Goal: Obtain resource: Download file/media

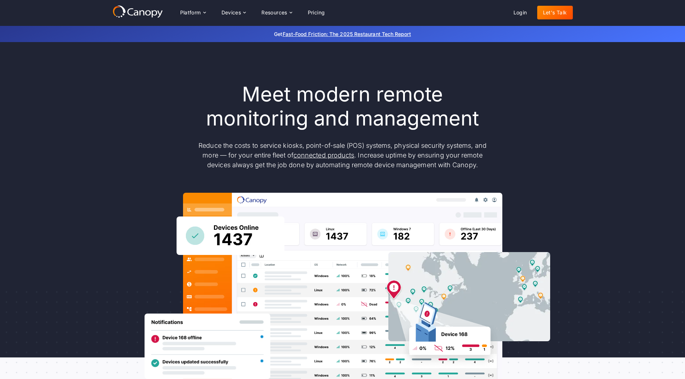
click at [177, 57] on div "Meet modern remote monitoring and management Reduce the costs to service kiosks…" at bounding box center [343, 235] width 460 height 387
click at [206, 10] on icon at bounding box center [205, 13] width 6 height 6
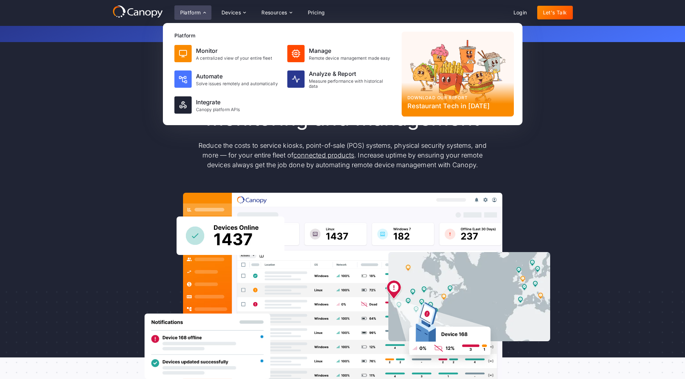
click at [468, 69] on div "Download our report Restaurant Tech in 2025" at bounding box center [458, 74] width 112 height 85
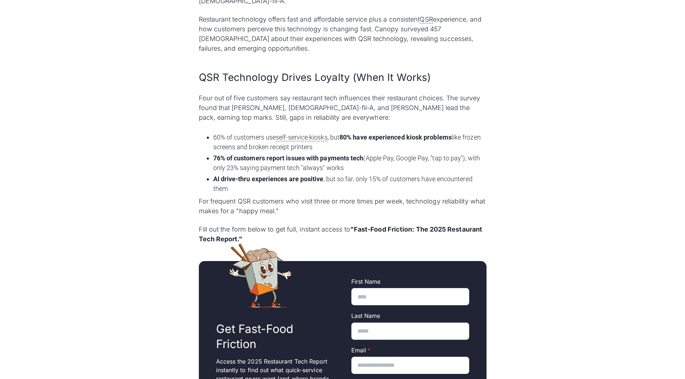
scroll to position [393, 0]
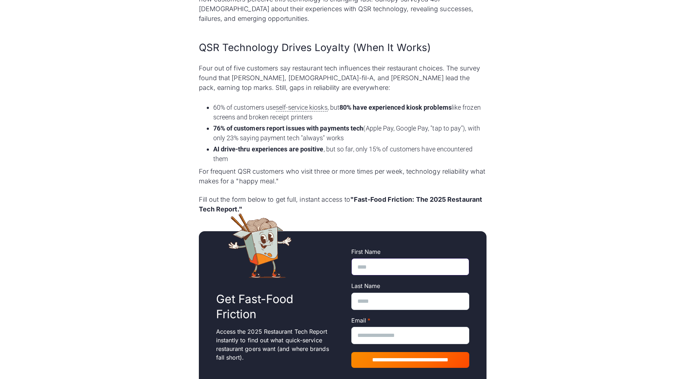
click at [367, 258] on input "First Name" at bounding box center [410, 266] width 118 height 17
click at [340, 195] on p "Fill out the form below to get full, instant access to "Fast-Food Friction: The…" at bounding box center [343, 204] width 288 height 19
click at [227, 195] on p "Fill out the form below to get full, instant access to "Fast-Food Friction: The…" at bounding box center [343, 204] width 288 height 19
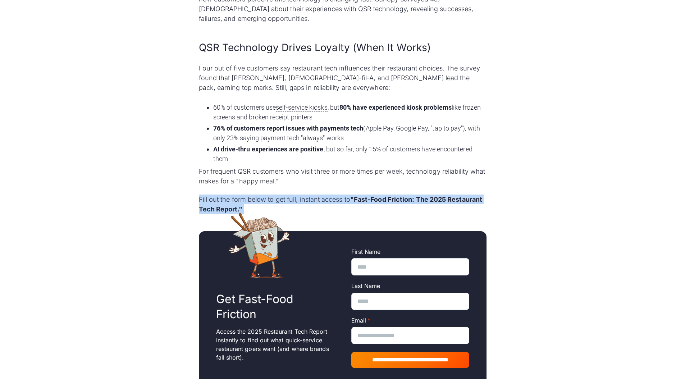
click at [227, 195] on p "Fill out the form below to get full, instant access to "Fast-Food Friction: The…" at bounding box center [343, 204] width 288 height 19
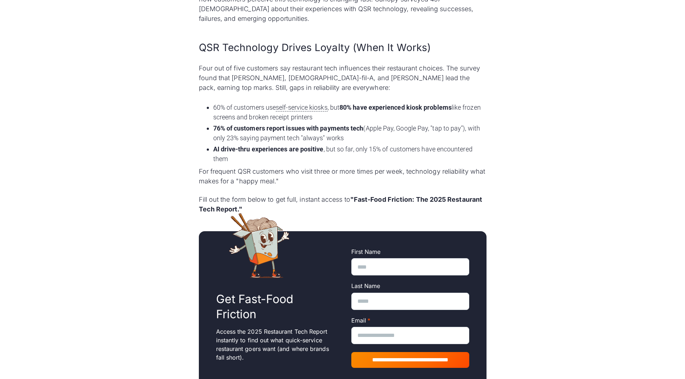
click at [235, 195] on p "Fill out the form below to get full, instant access to "Fast-Food Friction: The…" at bounding box center [343, 204] width 288 height 19
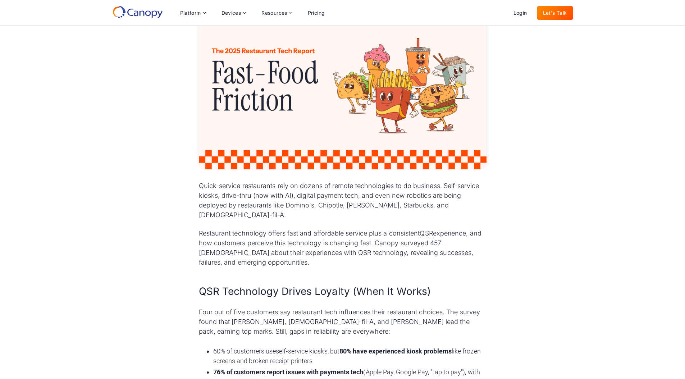
scroll to position [0, 0]
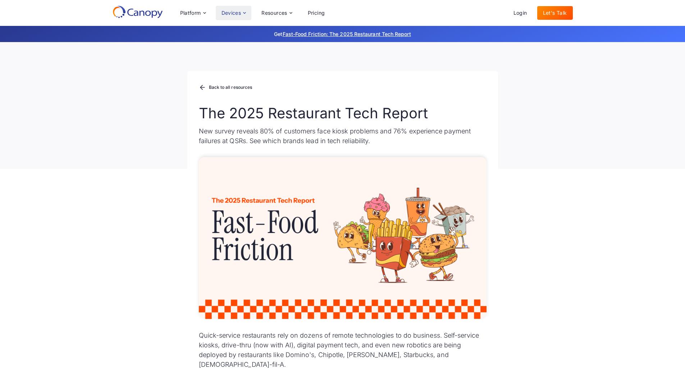
click at [246, 10] on icon at bounding box center [245, 13] width 6 height 6
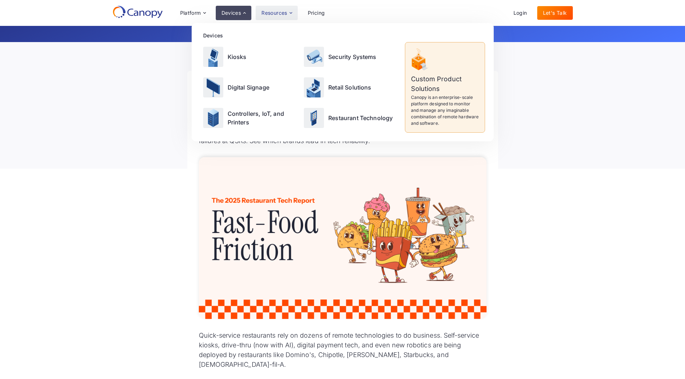
click at [288, 11] on div "Resources" at bounding box center [277, 13] width 42 height 14
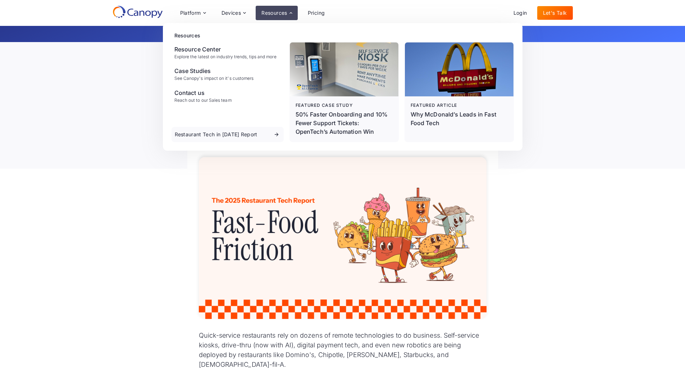
click at [384, 10] on div "Platform Platform Monitor A centralized view of your entire fleet Manage Remote…" at bounding box center [343, 12] width 460 height 15
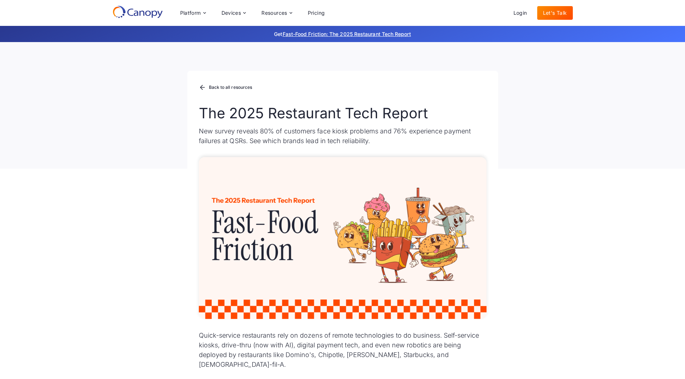
click at [565, 14] on link "Let's Talk" at bounding box center [555, 13] width 36 height 14
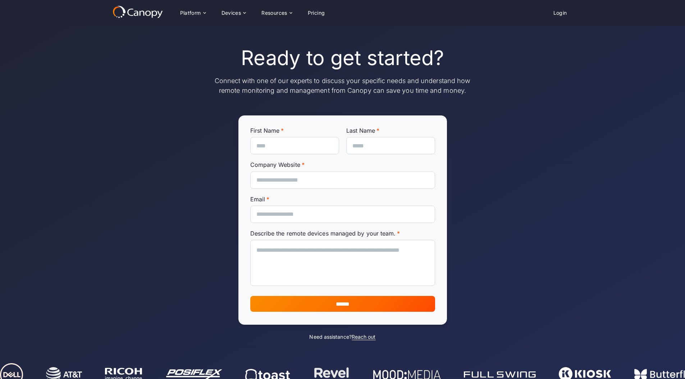
scroll to position [253, 0]
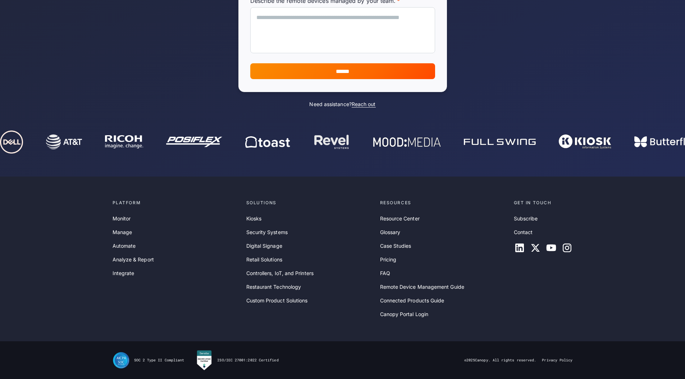
click at [313, 141] on img at bounding box center [331, 142] width 37 height 15
